Goal: Entertainment & Leisure: Consume media (video, audio)

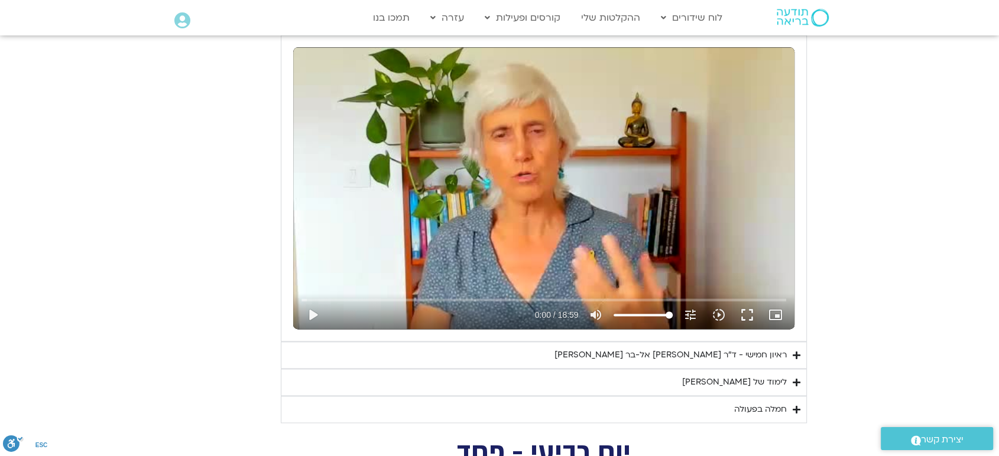
scroll to position [1567, 0]
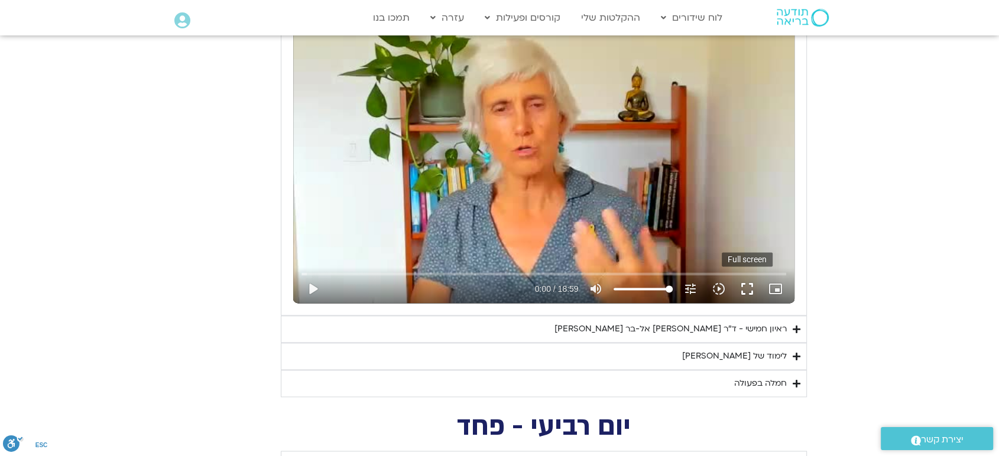
click at [741, 275] on button "fullscreen" at bounding box center [747, 289] width 28 height 28
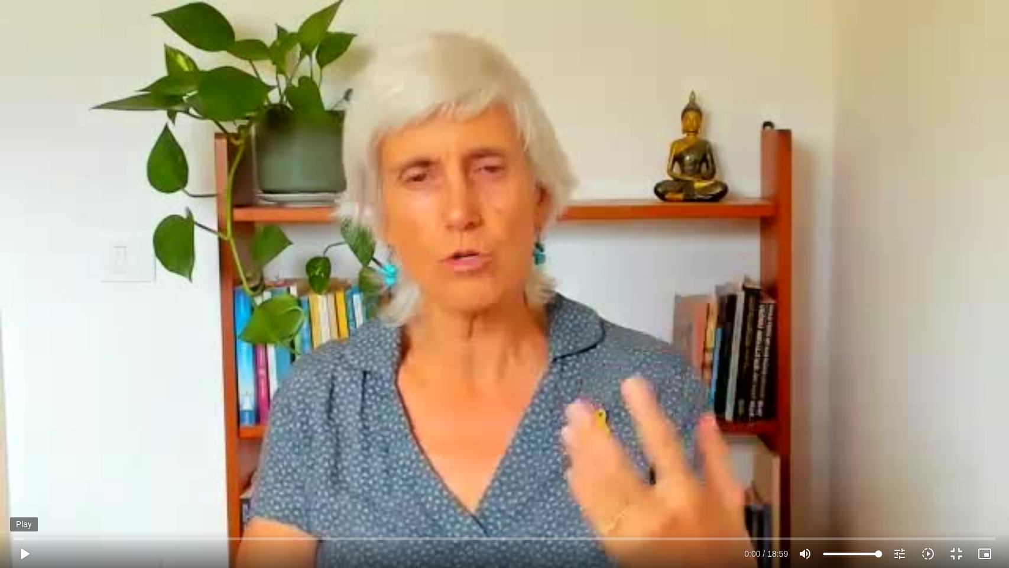
click at [23, 553] on button "play_arrow" at bounding box center [24, 553] width 28 height 28
click at [957, 549] on button "fullscreen_exit" at bounding box center [957, 553] width 28 height 28
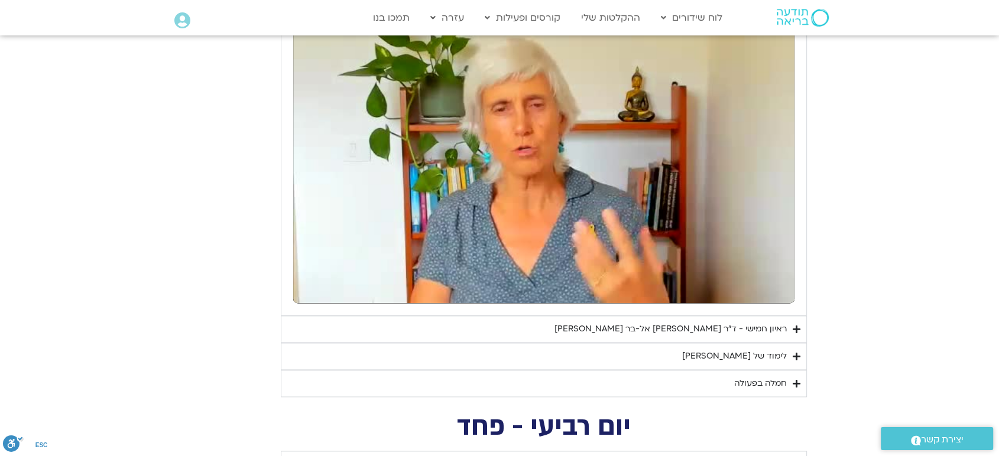
click at [921, 207] on section "יום חמישי - אשמה תרגול יום חמישי עם [PERSON_NAME] - אשמה נא להזין כתובת אימייל …" at bounding box center [499, 172] width 999 height 452
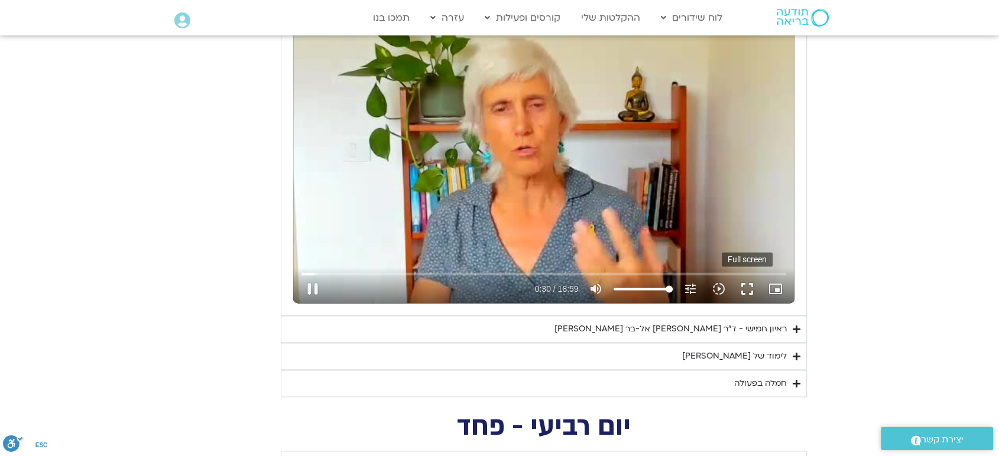
click at [744, 275] on button "fullscreen" at bounding box center [747, 289] width 28 height 28
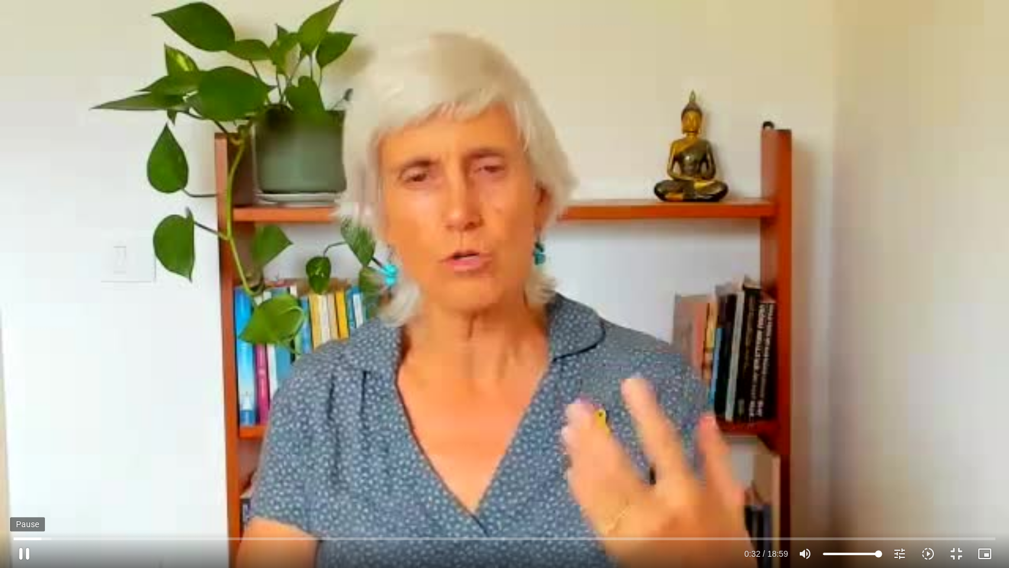
click at [24, 553] on button "pause" at bounding box center [24, 553] width 28 height 28
click at [80, 350] on div "Skip Ad 0:21 play_arrow 0:32 / 18:59 volume_up Mute tune Resolution Auto 240p s…" at bounding box center [504, 284] width 1009 height 568
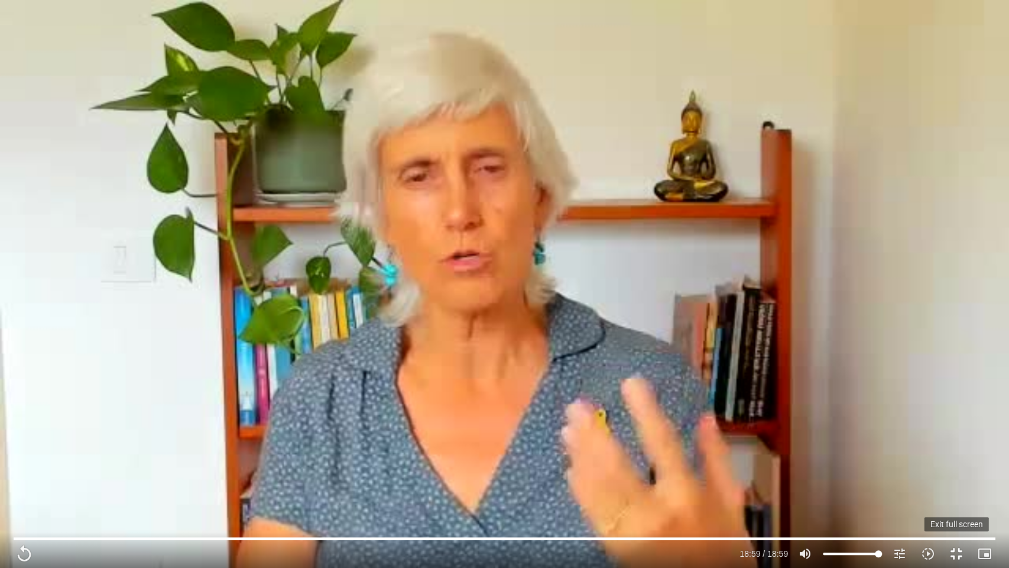
click at [956, 550] on button "fullscreen_exit" at bounding box center [957, 553] width 28 height 28
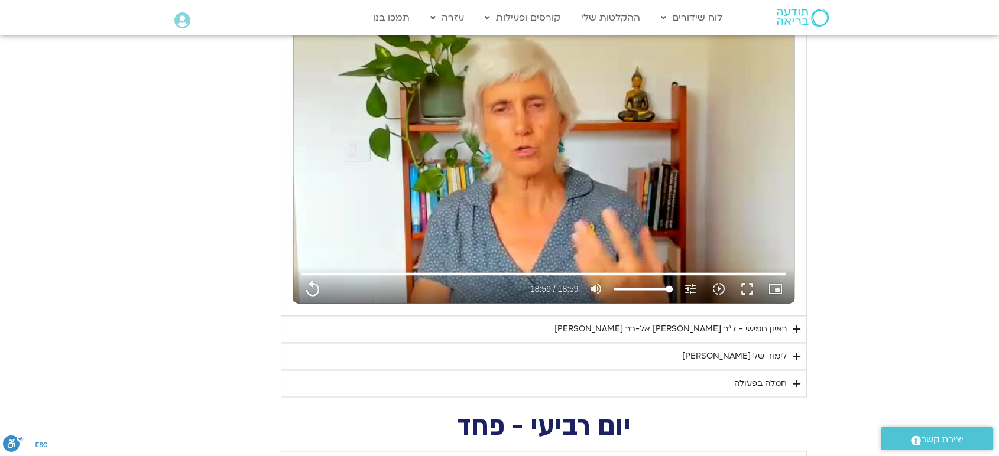
click at [800, 352] on icon "Accordion. Open links with Enter or Space, close with Escape, and navigate with…" at bounding box center [797, 356] width 8 height 9
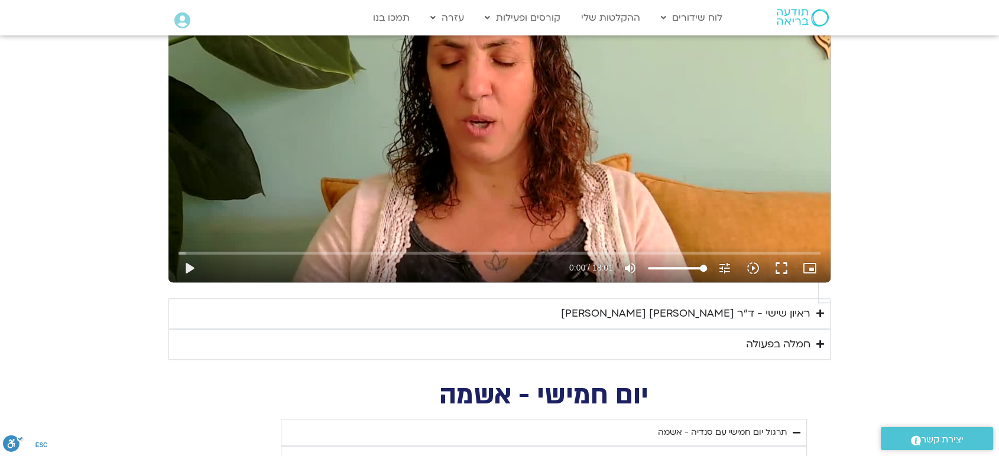
scroll to position [1147, 0]
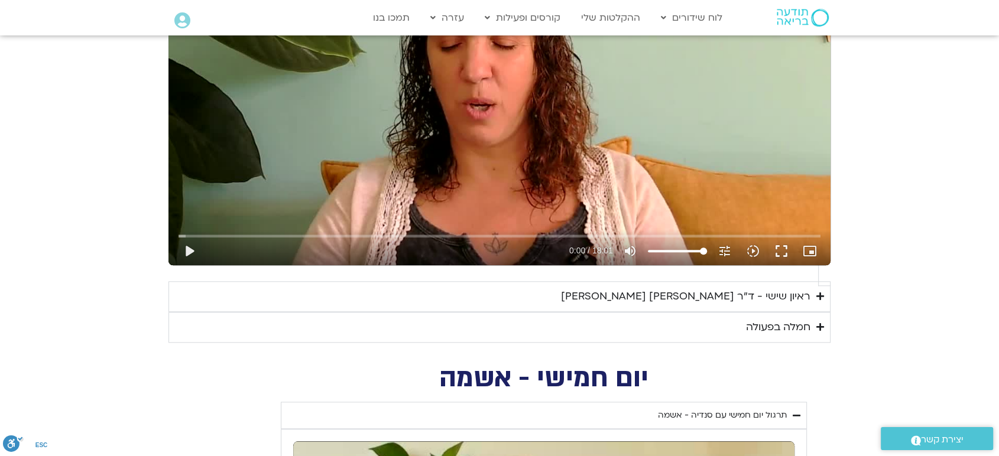
click at [781, 319] on div "חמלה בפעולה" at bounding box center [778, 328] width 64 height 18
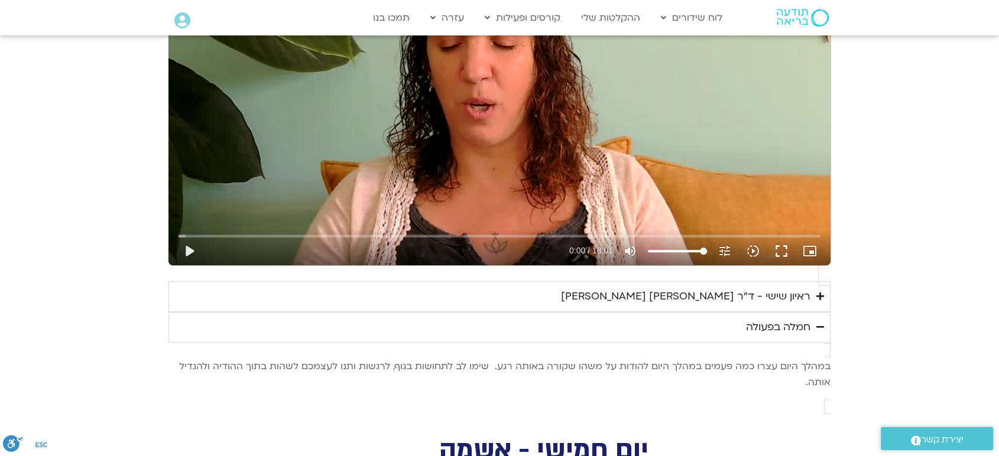
type input "1139.36"
